Goal: Information Seeking & Learning: Learn about a topic

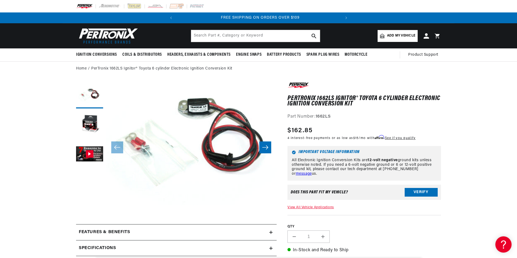
scroll to position [0, 164]
click at [244, 37] on input "text" at bounding box center [255, 36] width 129 height 12
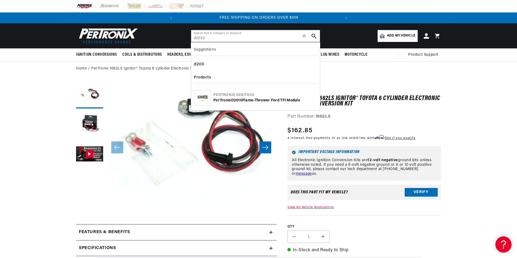
type input "d2010"
click at [287, 101] on div "PerTronix D2010 Flame-Thrower Ford TFI Module" at bounding box center [264, 100] width 103 height 5
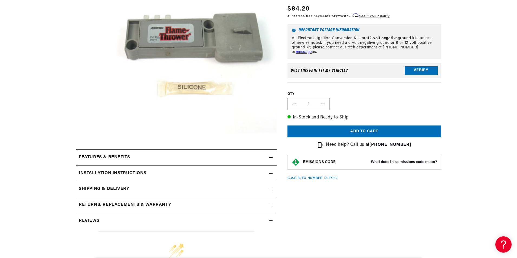
scroll to position [135, 0]
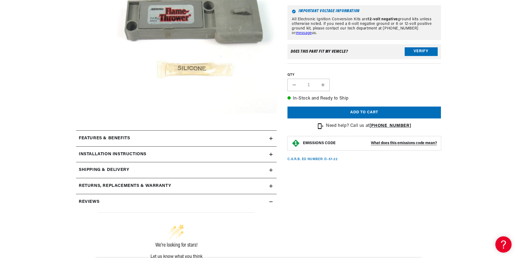
click at [124, 153] on h2 "Installation instructions" at bounding box center [113, 154] width 68 height 7
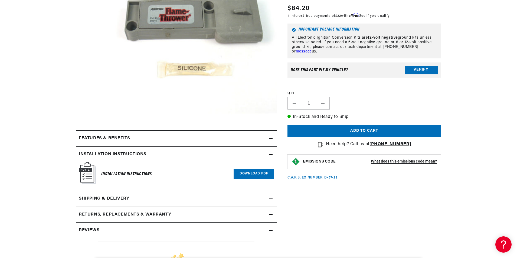
click at [244, 173] on link "Download PDF" at bounding box center [254, 175] width 40 height 10
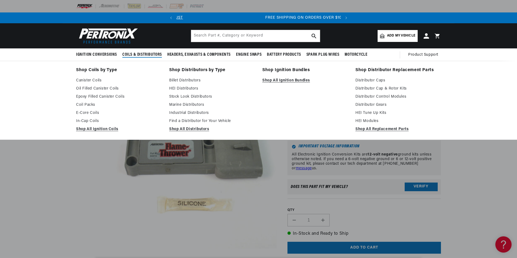
scroll to position [0, 0]
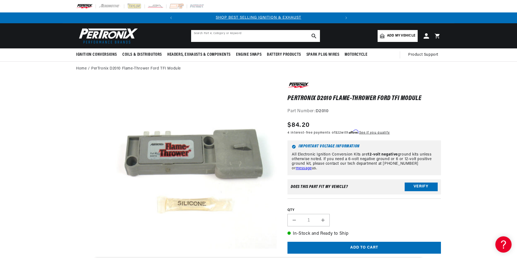
click at [228, 38] on input "text" at bounding box center [255, 36] width 129 height 12
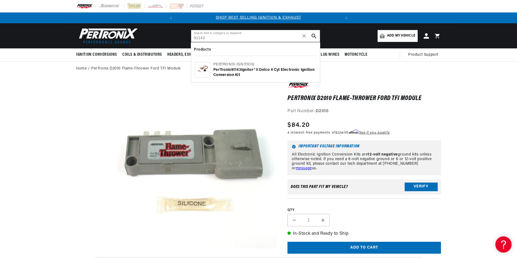
type input "91143"
click at [241, 72] on b "91143" at bounding box center [236, 70] width 10 height 4
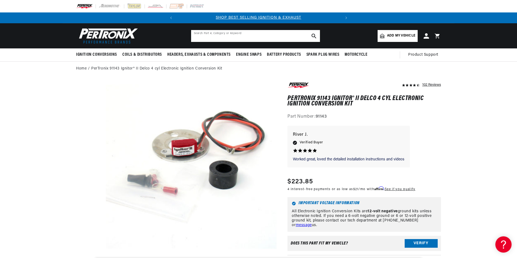
click at [253, 37] on input "text" at bounding box center [255, 36] width 129 height 12
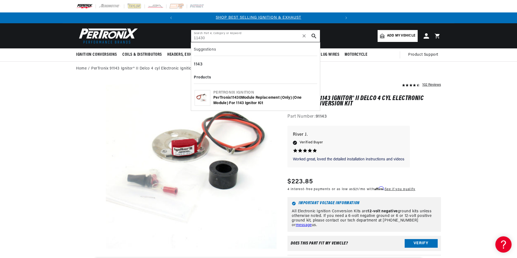
type input "11430"
click at [256, 101] on div "PerTronix 11430 Module replacement (only) (one module) for 1143 Ignitor Kit" at bounding box center [264, 100] width 103 height 11
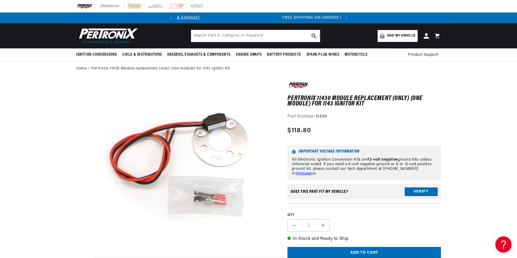
scroll to position [0, 164]
click at [275, 35] on input "text" at bounding box center [255, 36] width 129 height 12
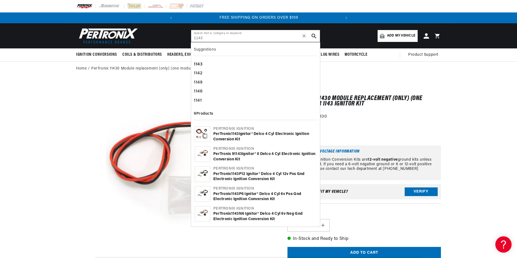
type input "1143"
click at [236, 138] on div "PerTronix 1143 Ignitor® Delco 4 cyl Electronic Ignition Conversion Kit" at bounding box center [264, 137] width 103 height 11
